Goal: Entertainment & Leisure: Consume media (video, audio)

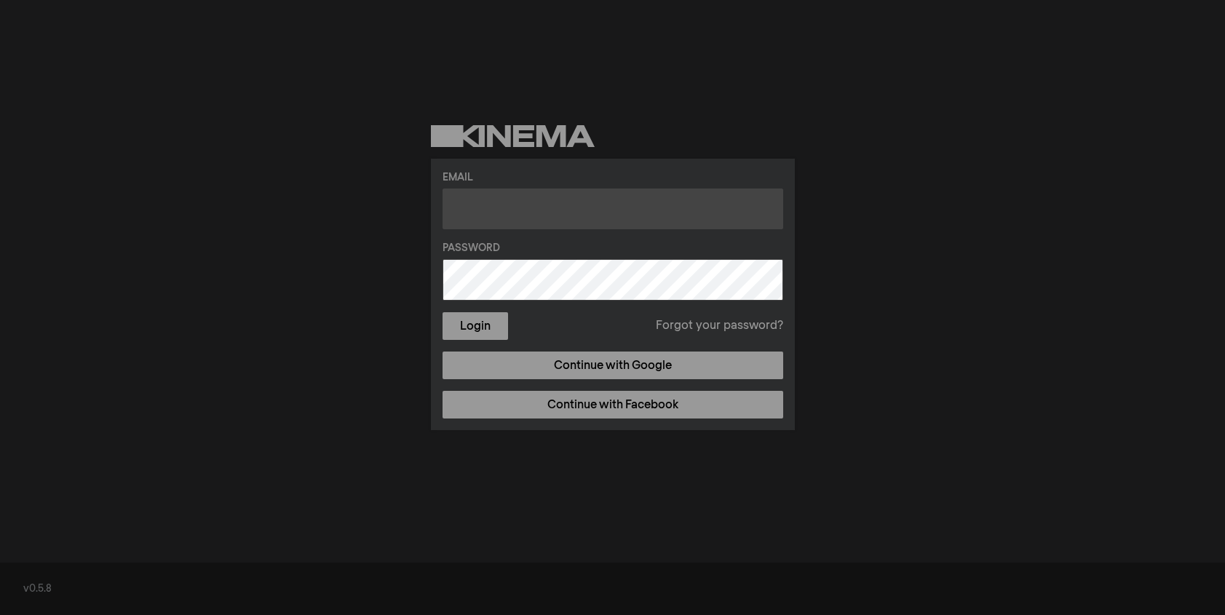
click at [538, 212] on input "text" at bounding box center [612, 208] width 341 height 41
type input "[EMAIL_ADDRESS][DOMAIN_NAME]"
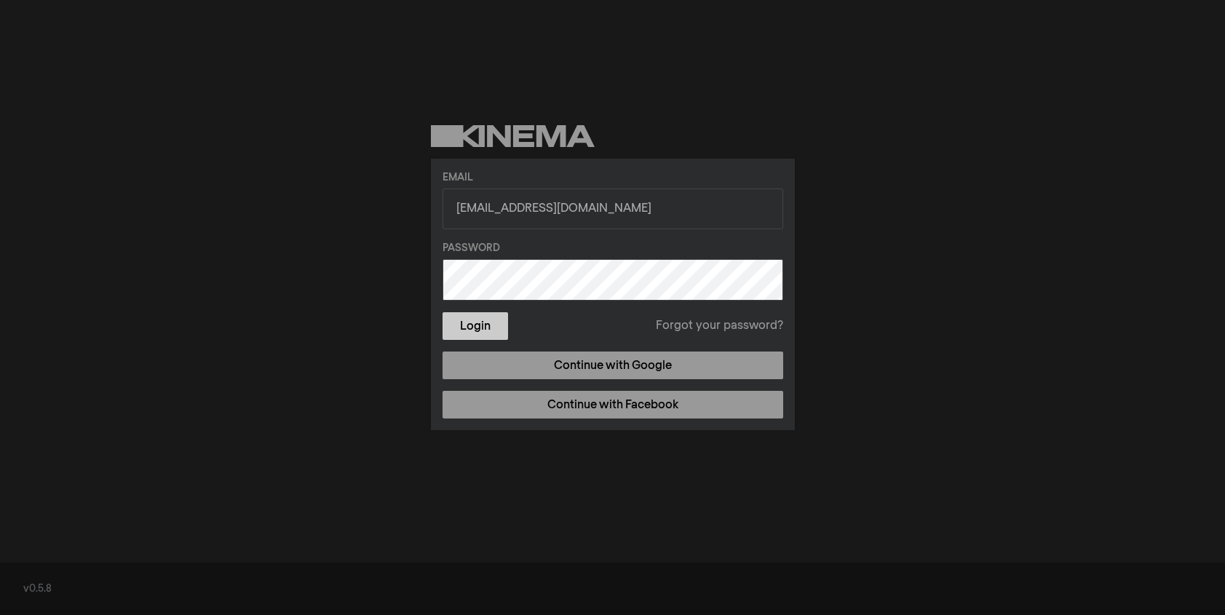
click at [479, 320] on button "Login" at bounding box center [474, 326] width 65 height 28
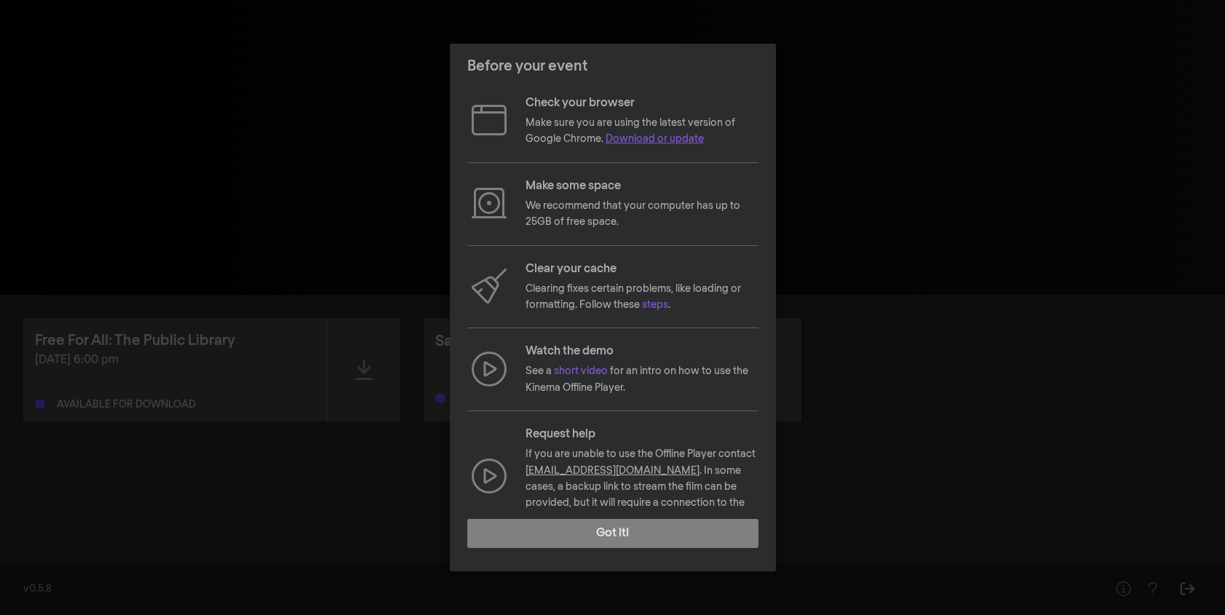
click at [642, 143] on link "Download or update" at bounding box center [654, 139] width 98 height 10
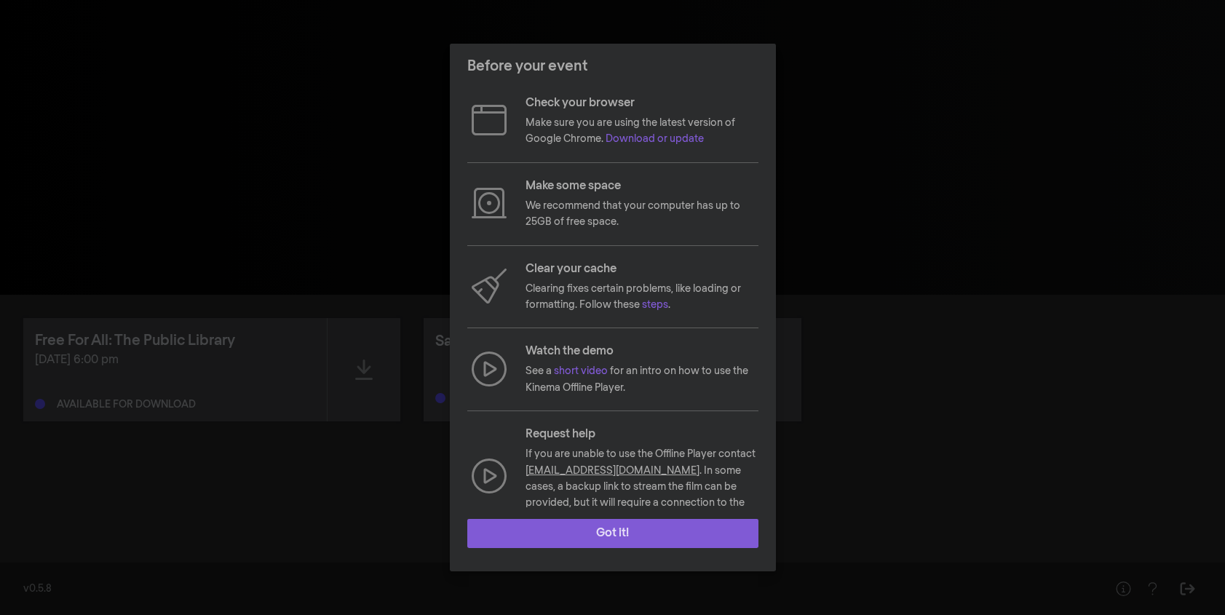
click at [606, 539] on button "Got it!" at bounding box center [612, 533] width 291 height 29
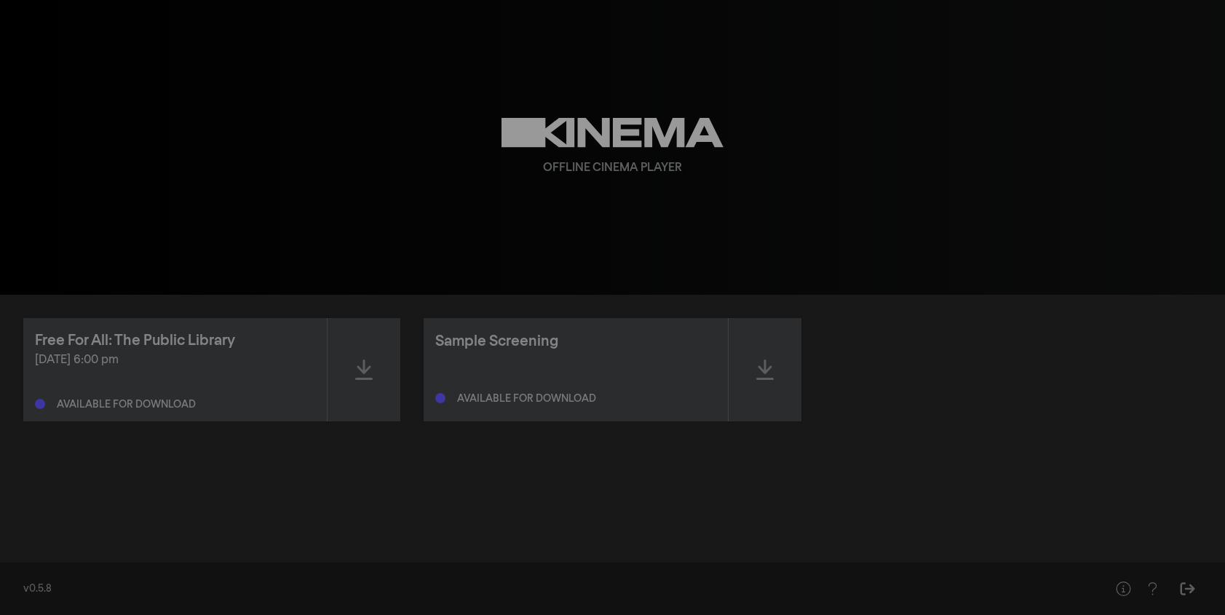
click at [328, 456] on div "Free For All: The Public Library [DATE] 6:00 pm Available for download Sample S…" at bounding box center [612, 424] width 1225 height 258
click at [356, 361] on icon at bounding box center [363, 369] width 17 height 23
click at [359, 374] on icon at bounding box center [363, 369] width 17 height 23
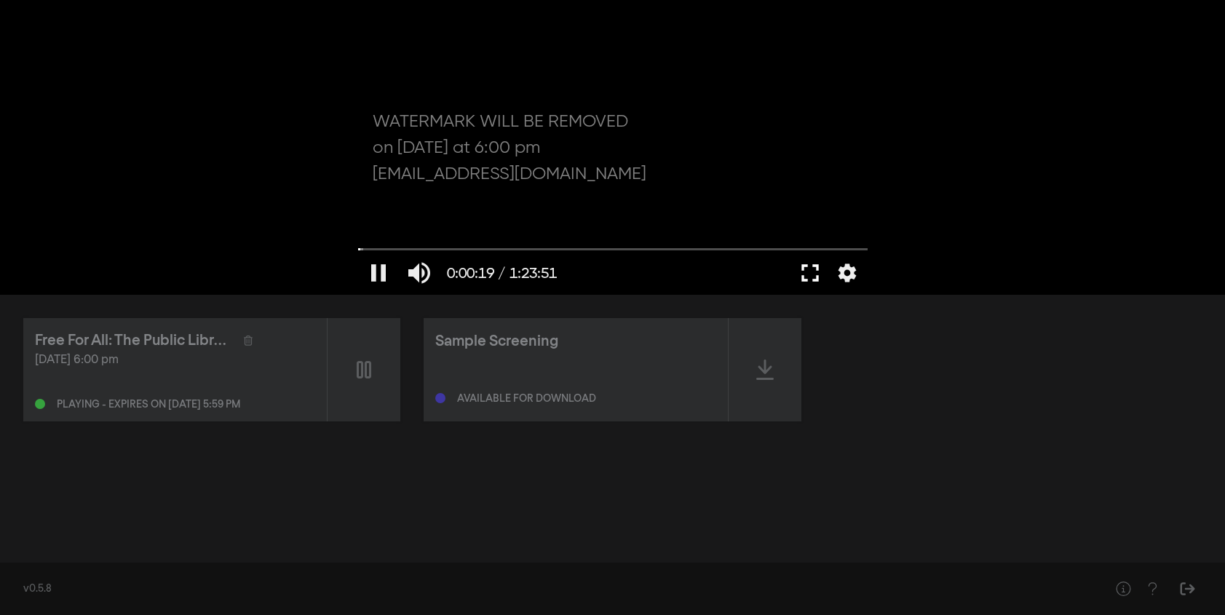
click at [808, 277] on button "fullscreen" at bounding box center [810, 273] width 41 height 44
click at [384, 263] on button "pause" at bounding box center [378, 273] width 41 height 44
type input "25.585881"
